Goal: Navigation & Orientation: Find specific page/section

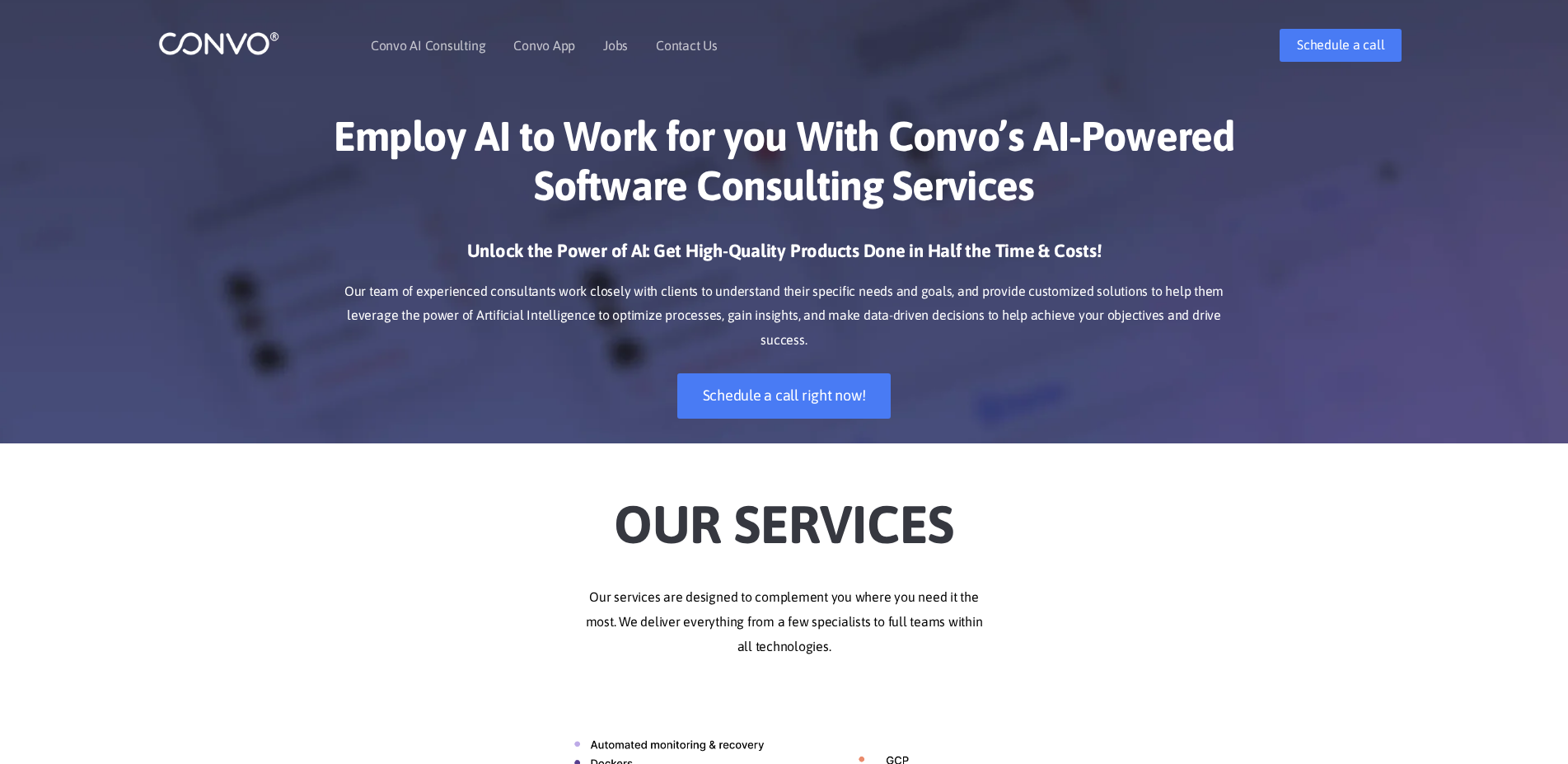
click at [271, 56] on img at bounding box center [218, 43] width 121 height 25
click at [683, 46] on link "Contact Us" at bounding box center [687, 46] width 62 height 13
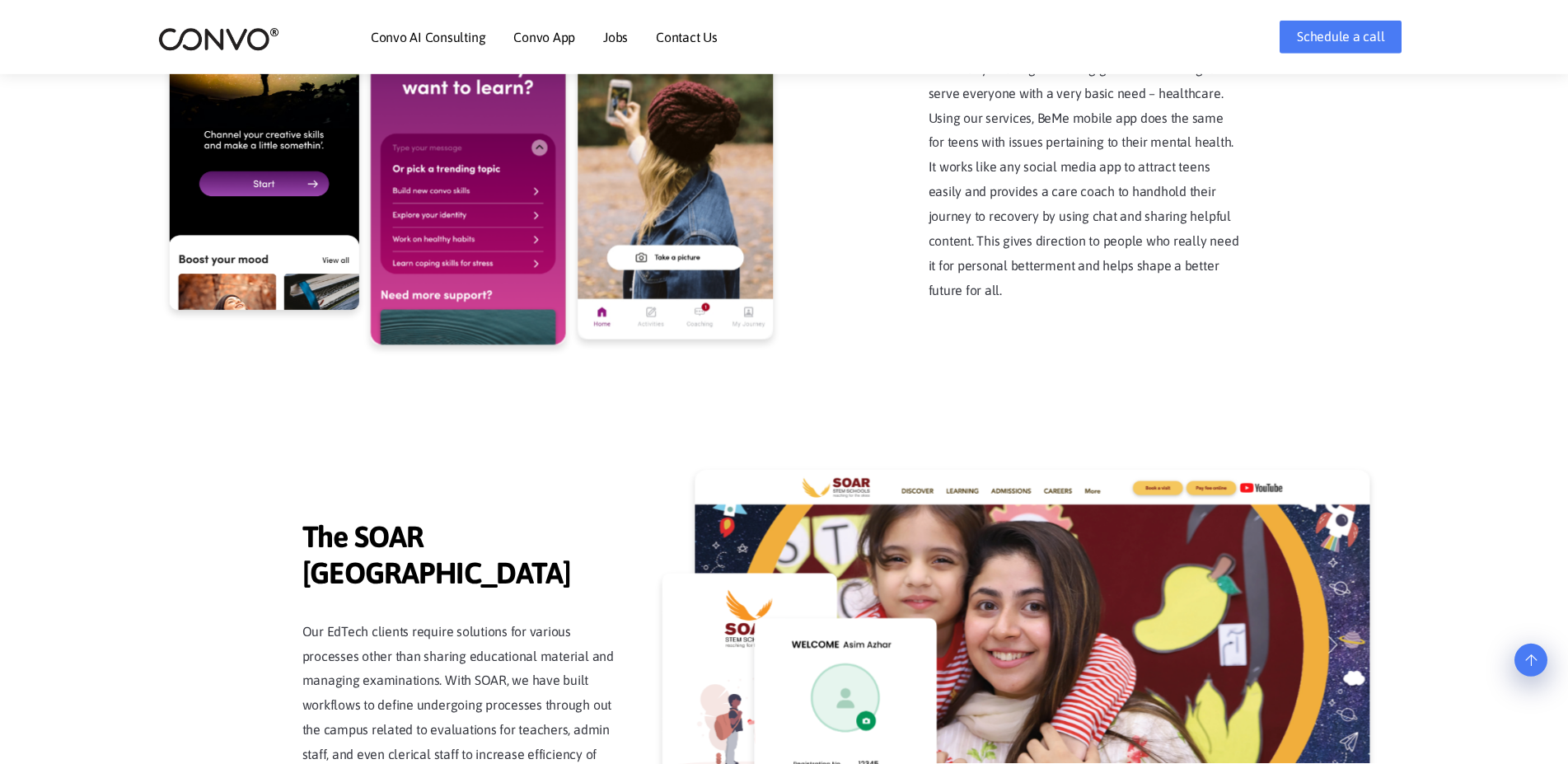
scroll to position [3700, 0]
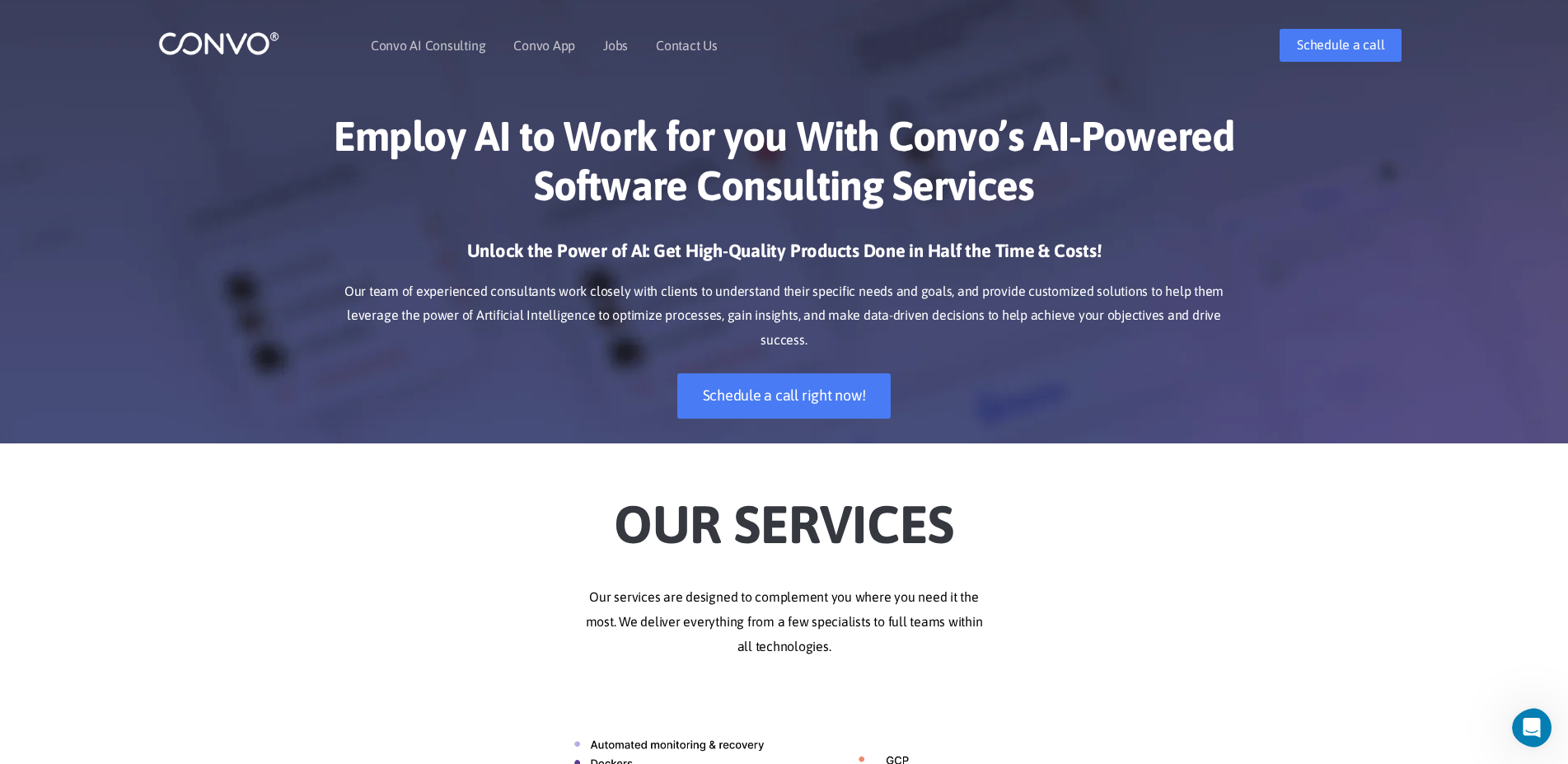
click at [1211, 361] on div "Unlock the Power of AI: Get High-Quality Products Done in Half the Time & Costs…" at bounding box center [784, 341] width 915 height 205
click at [604, 40] on link "Jobs" at bounding box center [615, 46] width 25 height 13
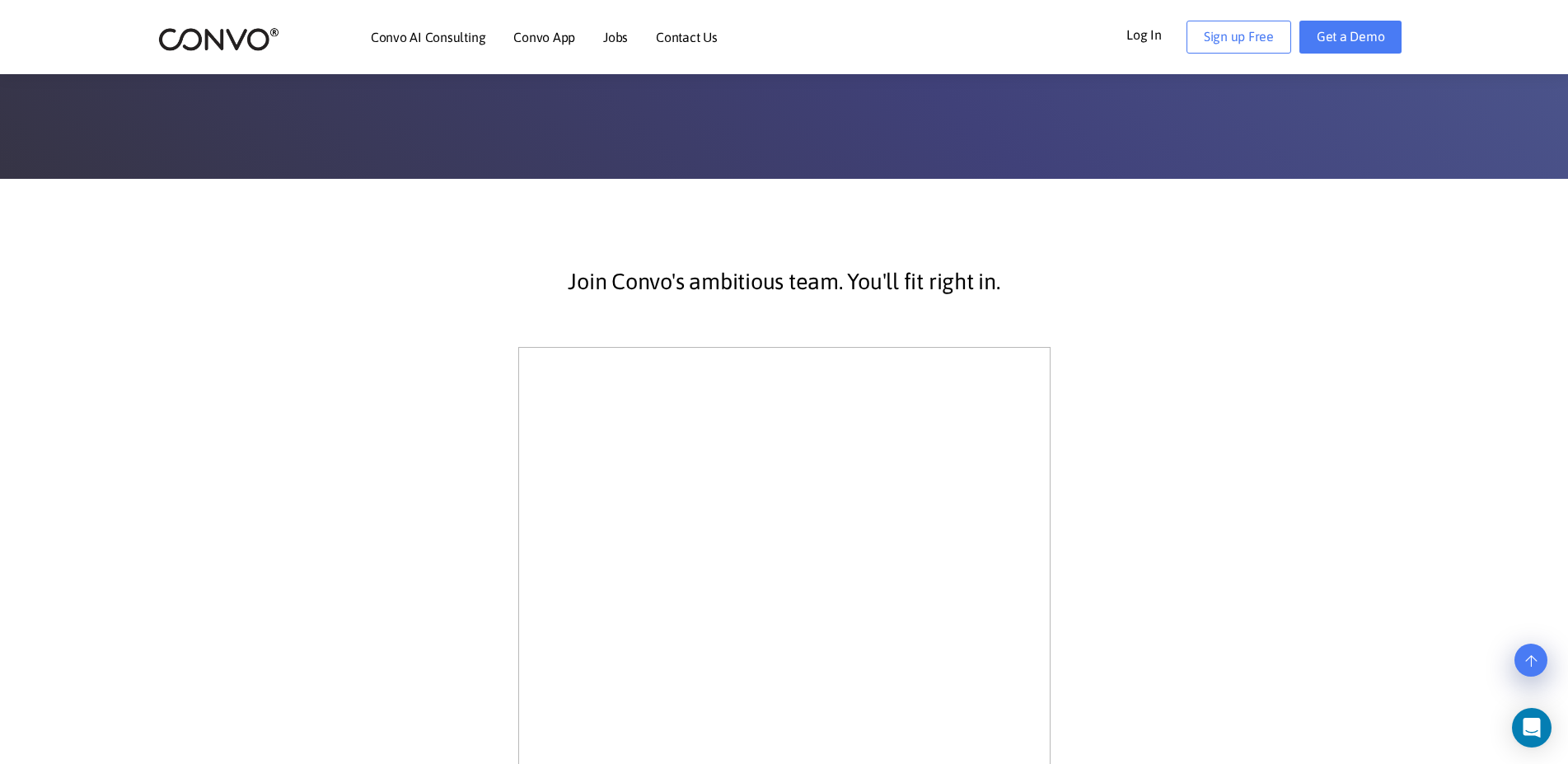
scroll to position [168, 0]
